Goal: Information Seeking & Learning: Learn about a topic

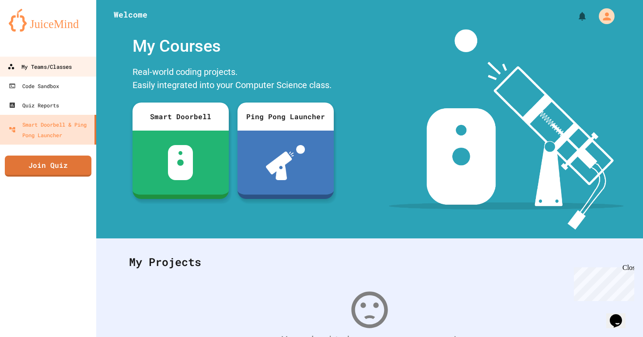
click at [60, 66] on div "My Teams/Classes" at bounding box center [39, 66] width 64 height 11
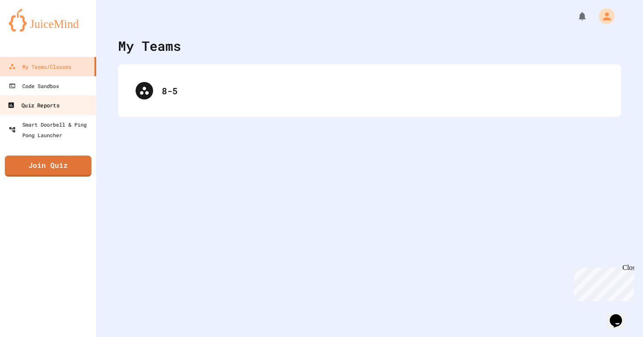
click at [56, 100] on div "Quiz Reports" at bounding box center [33, 105] width 52 height 11
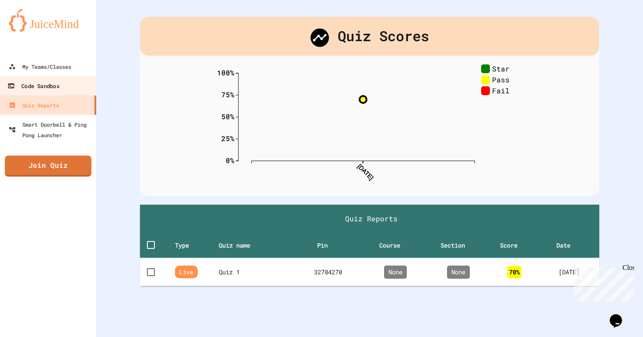
scroll to position [27, 0]
click at [23, 85] on div "Code Sandbox" at bounding box center [33, 86] width 52 height 11
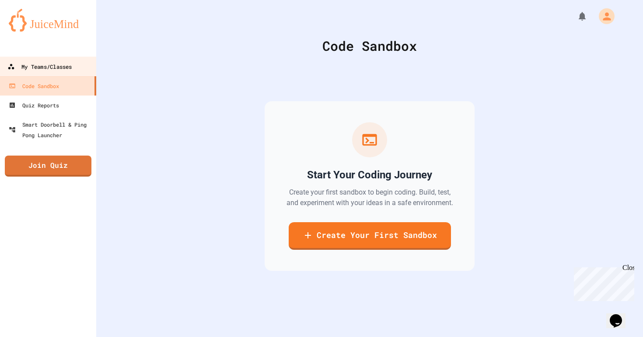
click at [41, 63] on div "My Teams/Classes" at bounding box center [39, 66] width 64 height 11
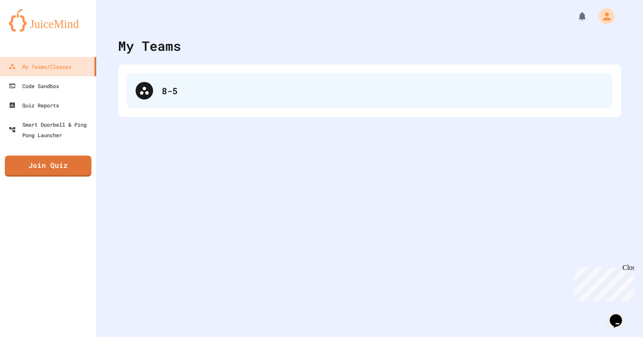
click at [136, 98] on div "8-5" at bounding box center [370, 90] width 486 height 35
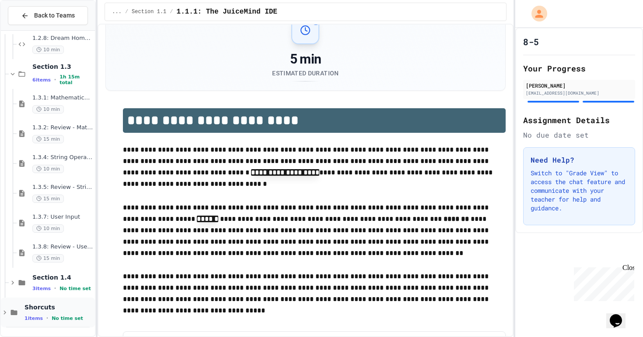
click at [66, 312] on div "Shorcuts 1 items • No time set" at bounding box center [59, 312] width 69 height 18
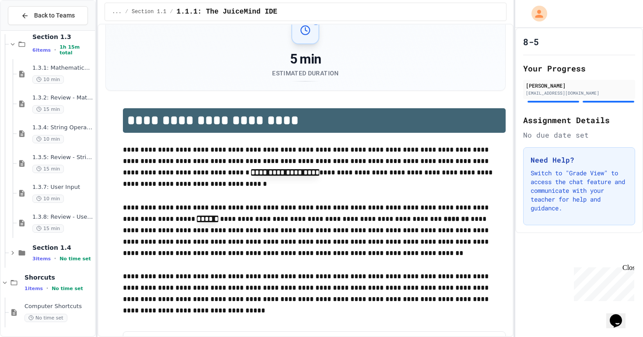
click at [65, 304] on span "Computer Shortcuts" at bounding box center [59, 305] width 69 height 7
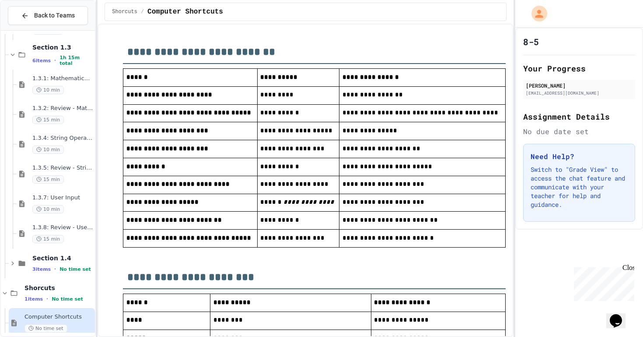
scroll to position [98, 0]
drag, startPoint x: 305, startPoint y: 82, endPoint x: 328, endPoint y: 95, distance: 27.0
click at [328, 95] on p "*********" at bounding box center [298, 94] width 76 height 11
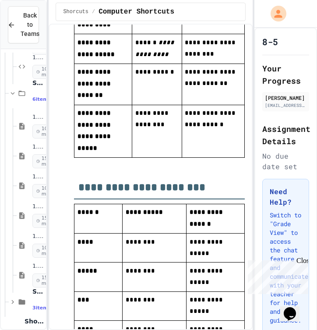
scroll to position [443, 0]
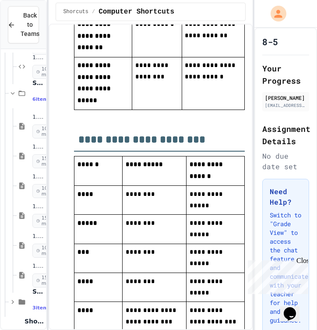
click at [304, 261] on div "Close" at bounding box center [301, 261] width 11 height 11
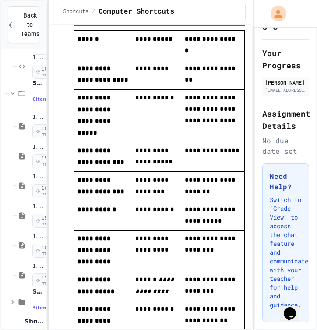
scroll to position [159, 0]
